Goal: Task Accomplishment & Management: Manage account settings

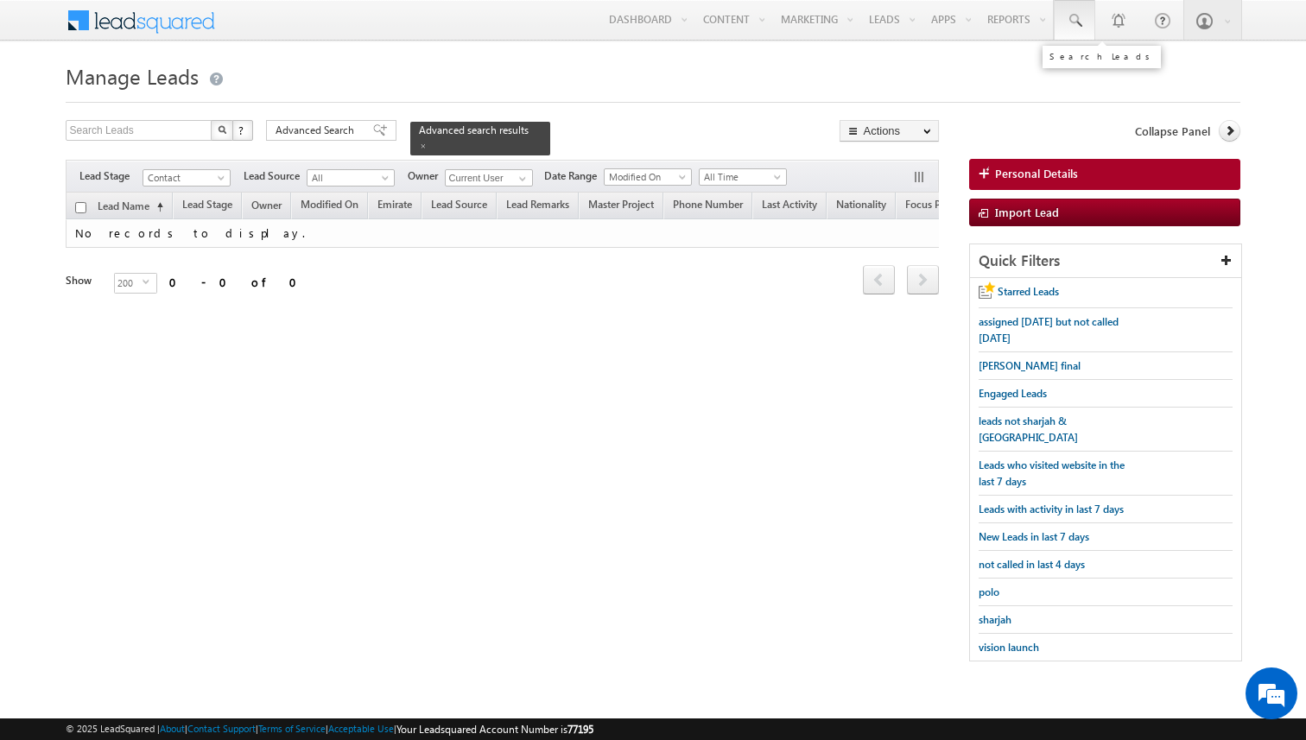
click at [1078, 22] on span at bounding box center [1074, 20] width 17 height 17
paste input "509809090"
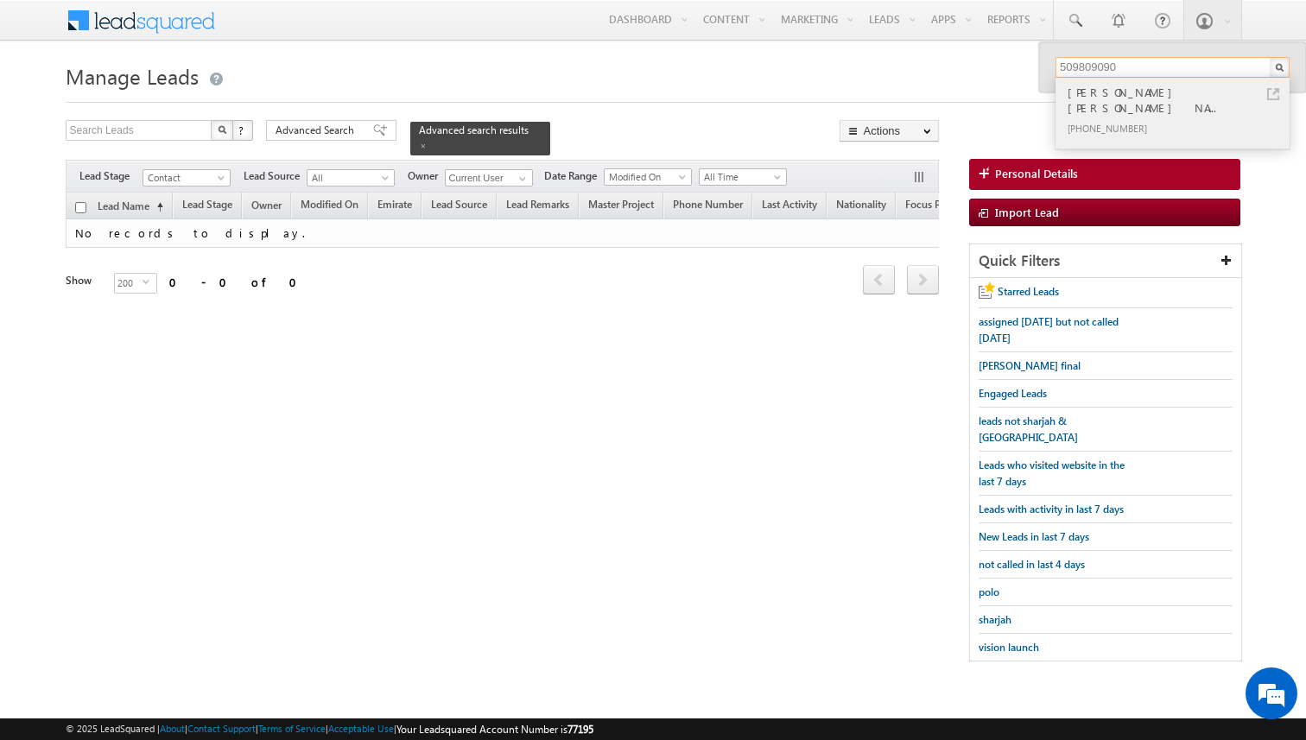
type input "509809090"
click at [1273, 96] on link at bounding box center [1273, 94] width 12 height 12
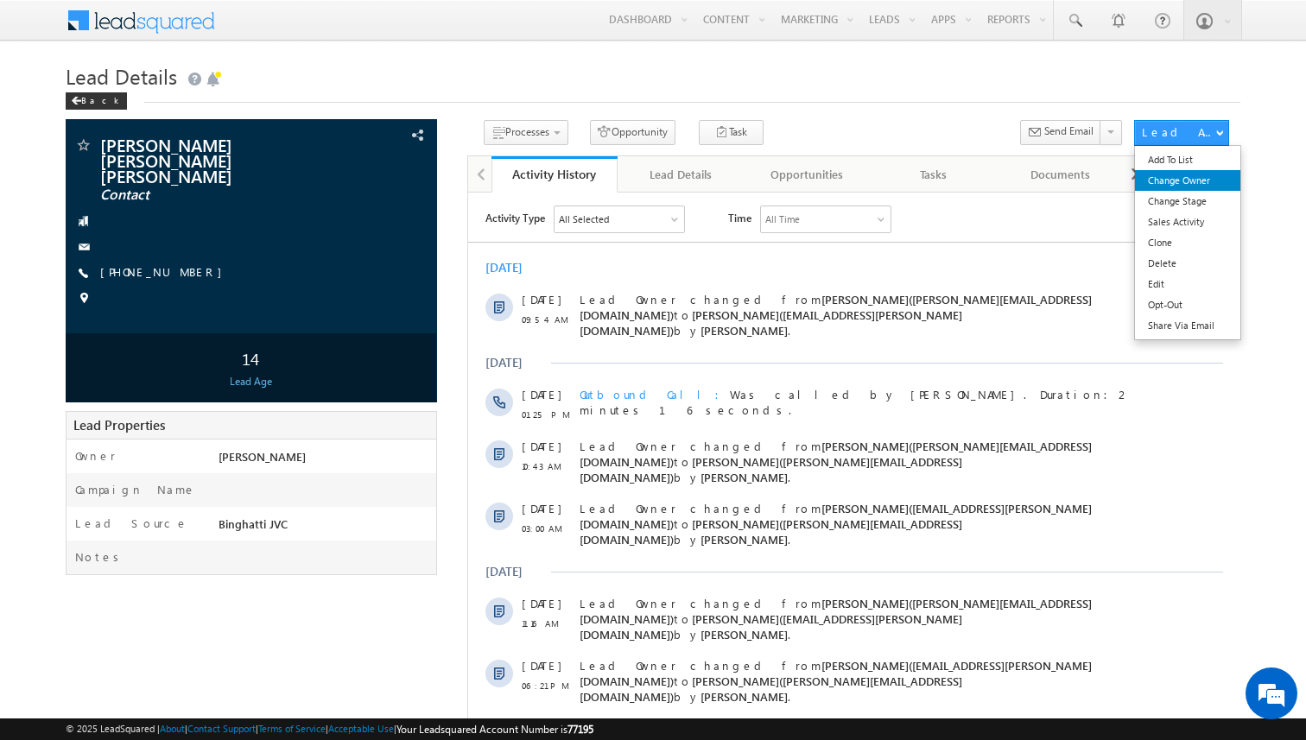
click at [1187, 186] on link "Change Owner" at bounding box center [1187, 180] width 105 height 21
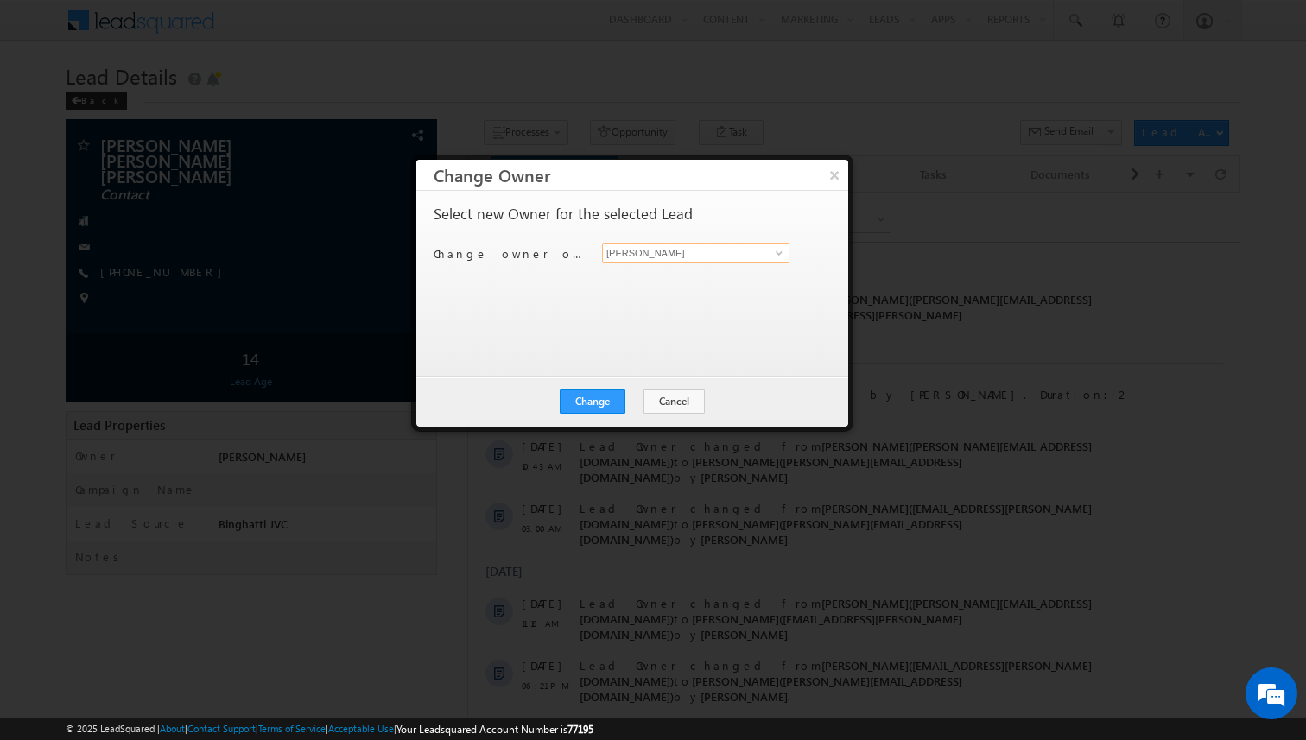
click at [683, 256] on input "[PERSON_NAME]" at bounding box center [695, 253] width 187 height 21
type input "[PERSON_NAME]"
click at [653, 336] on div "Select new Owner for the selected Lead Change owner of 1 lead to Kunal Sehrawat…" at bounding box center [631, 275] width 394 height 138
click at [611, 404] on button "Change" at bounding box center [593, 401] width 66 height 24
click at [632, 404] on button "Close" at bounding box center [634, 401] width 55 height 24
